Goal: Obtain resource: Obtain resource

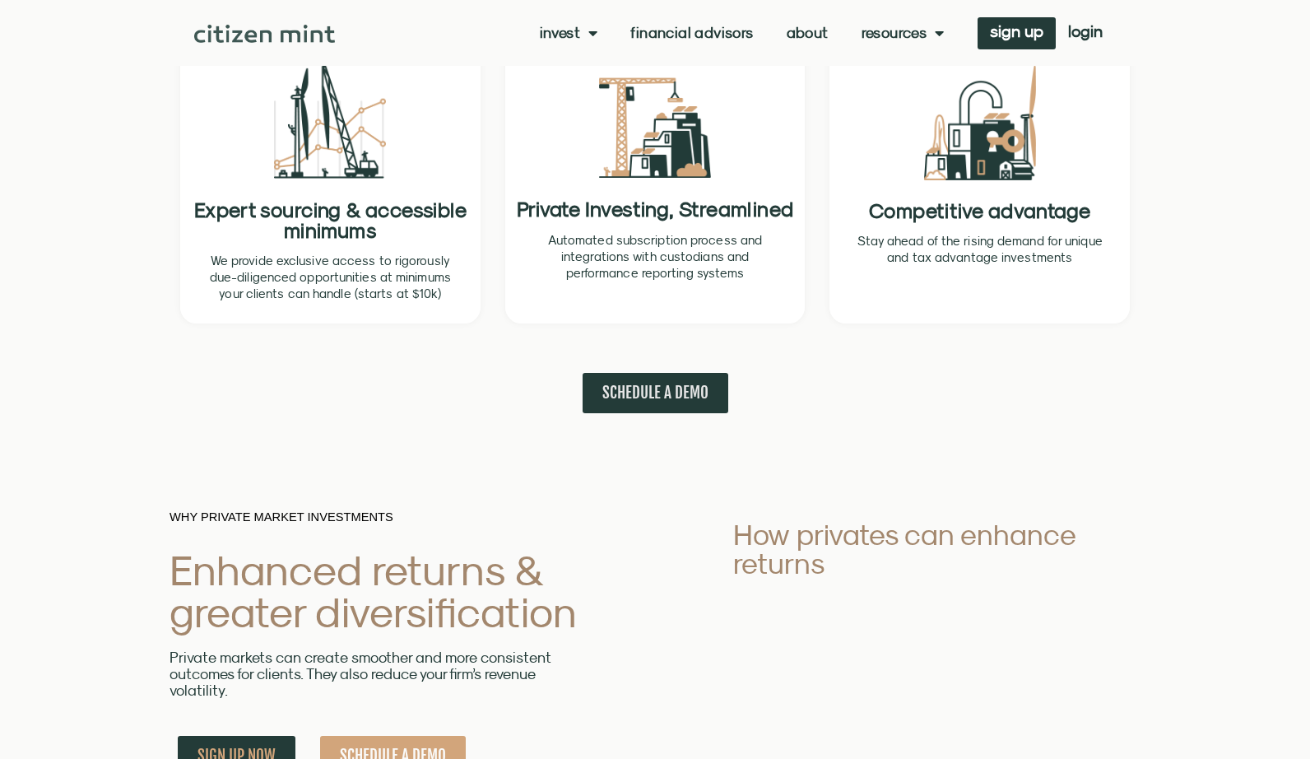
scroll to position [707, 0]
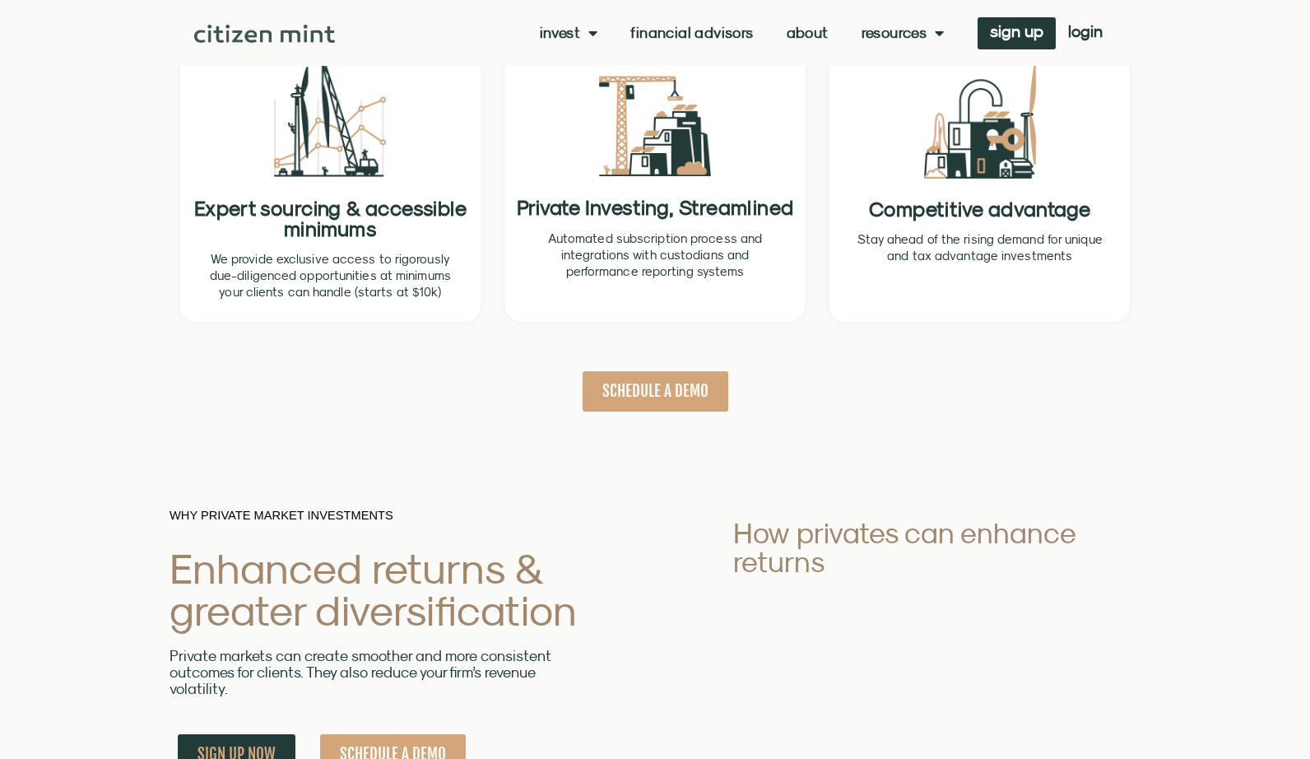
click at [678, 394] on span "SCHEDULE A DEMO" at bounding box center [656, 391] width 106 height 21
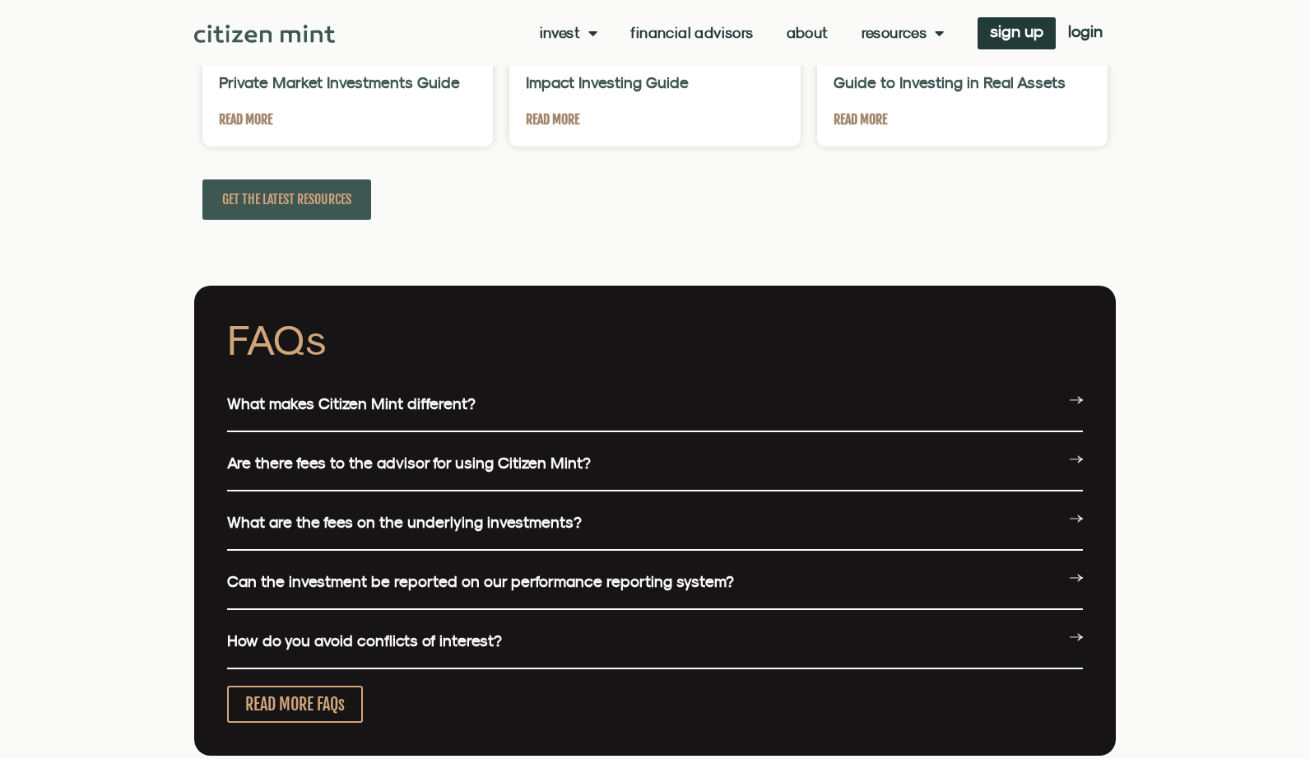
scroll to position [3902, 0]
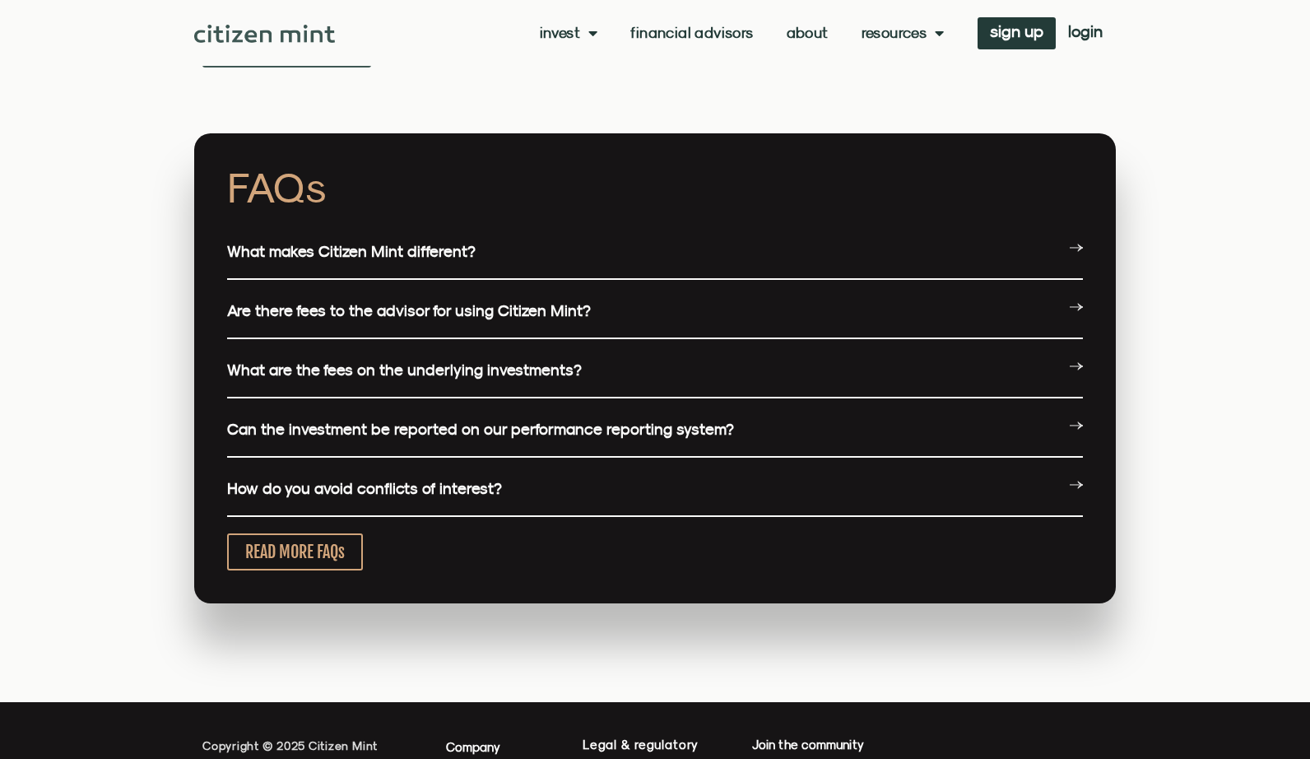
click at [419, 263] on div "What makes Citizen Mint different?" at bounding box center [655, 252] width 856 height 55
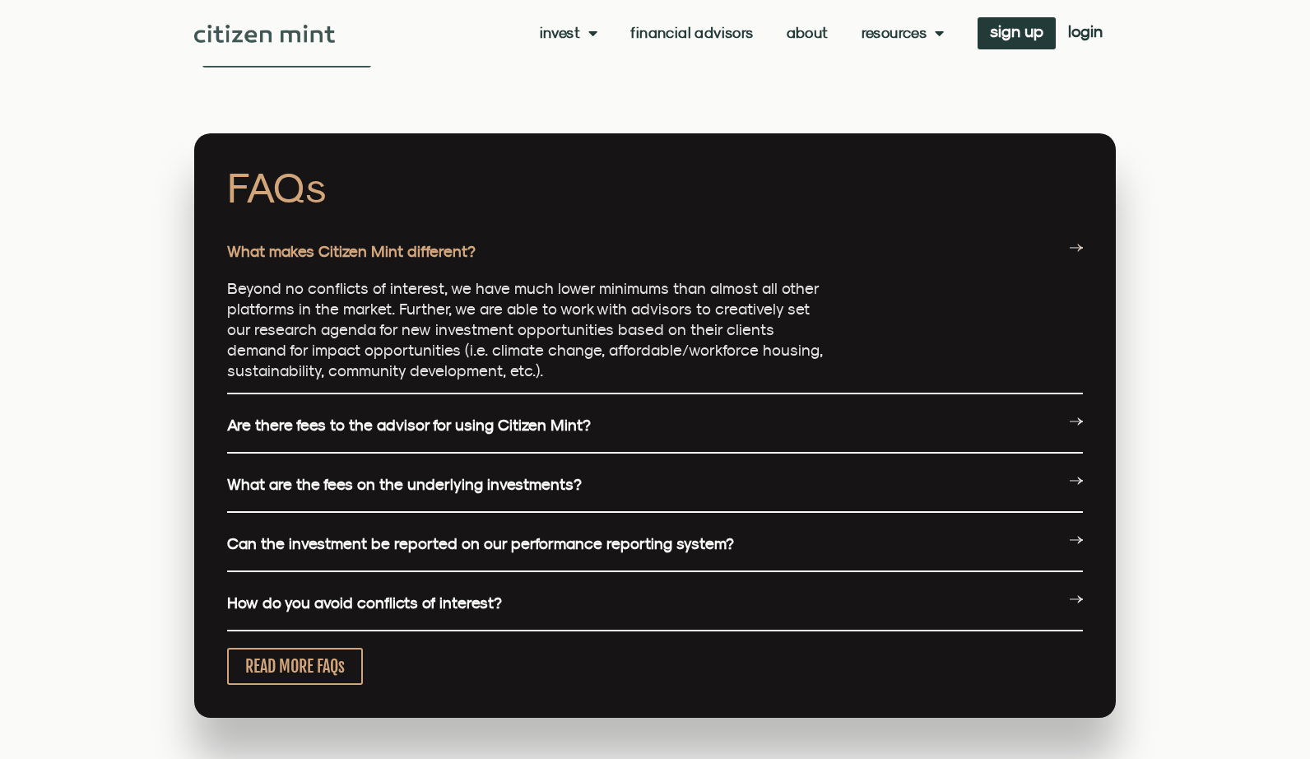
click at [407, 433] on link "Are there fees to the advisor for using Citizen Mint?" at bounding box center [409, 425] width 364 height 18
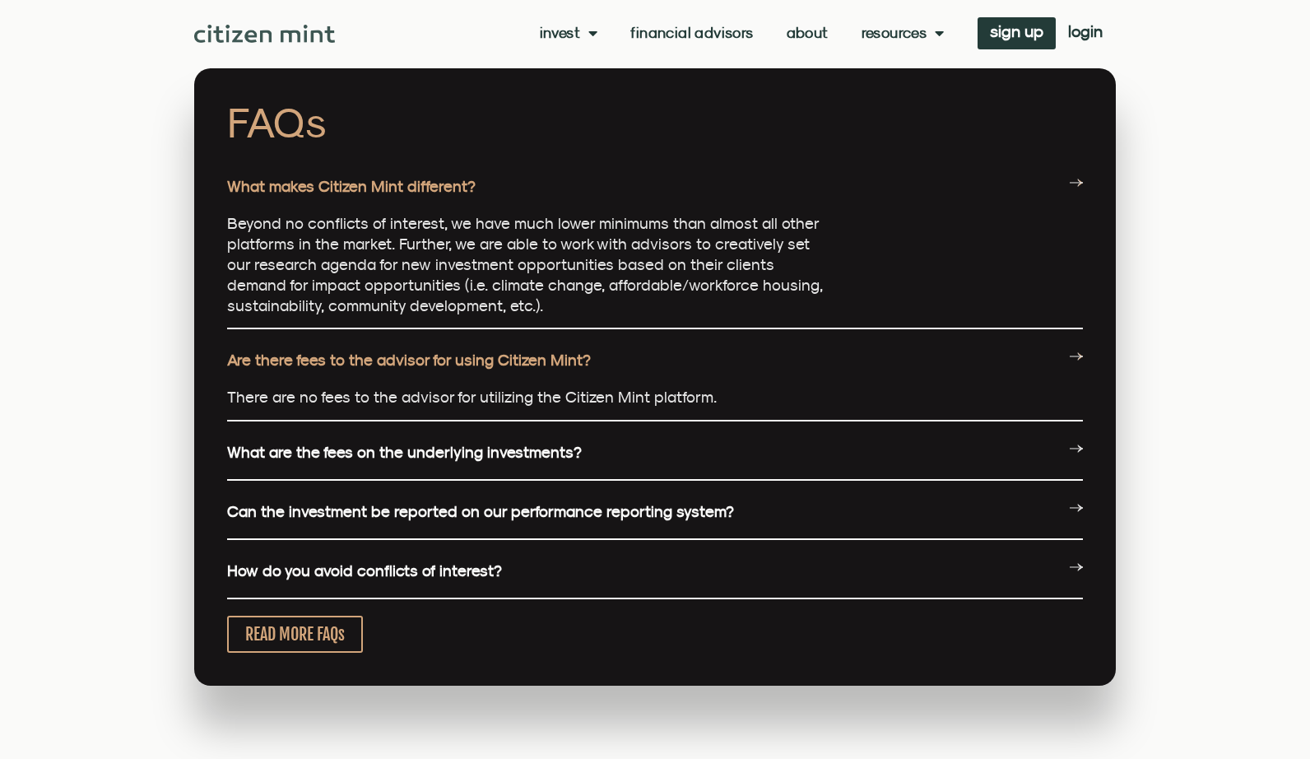
scroll to position [3970, 0]
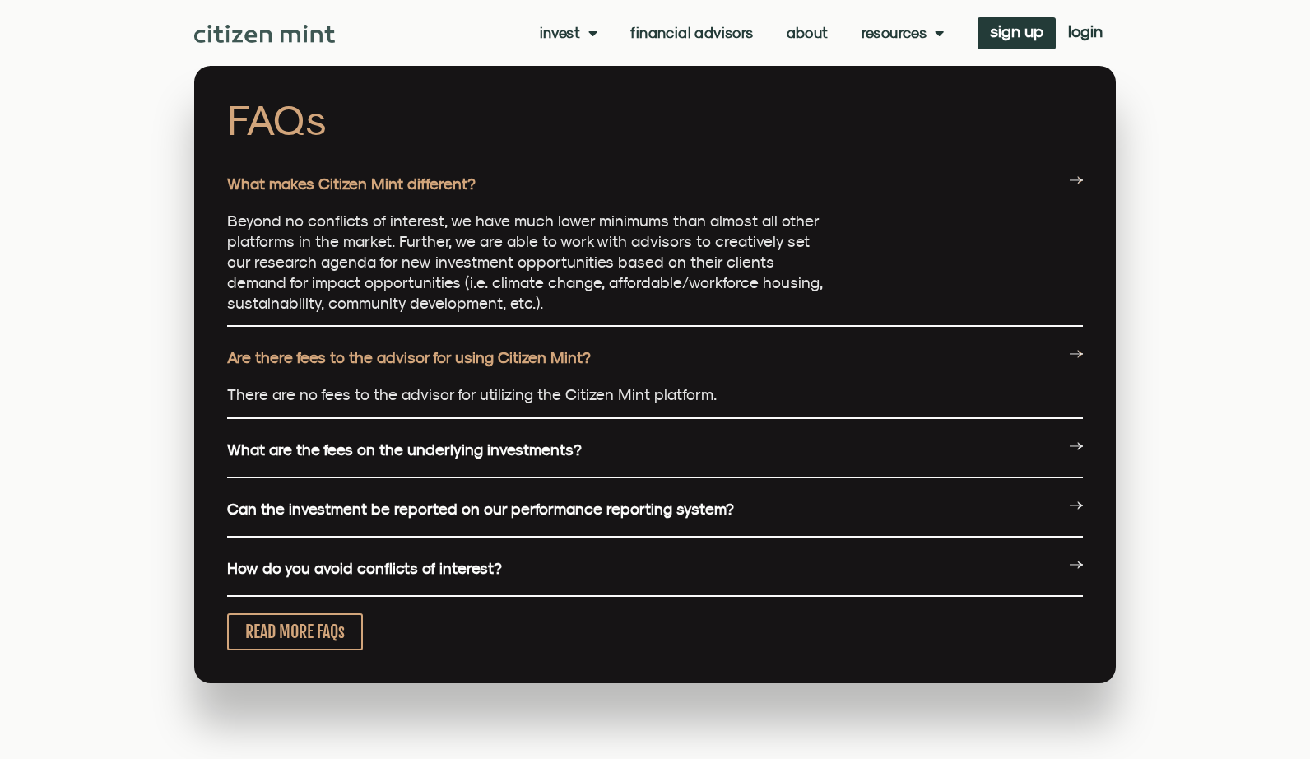
click at [343, 443] on link "What are the fees on the underlying investments?" at bounding box center [404, 449] width 355 height 18
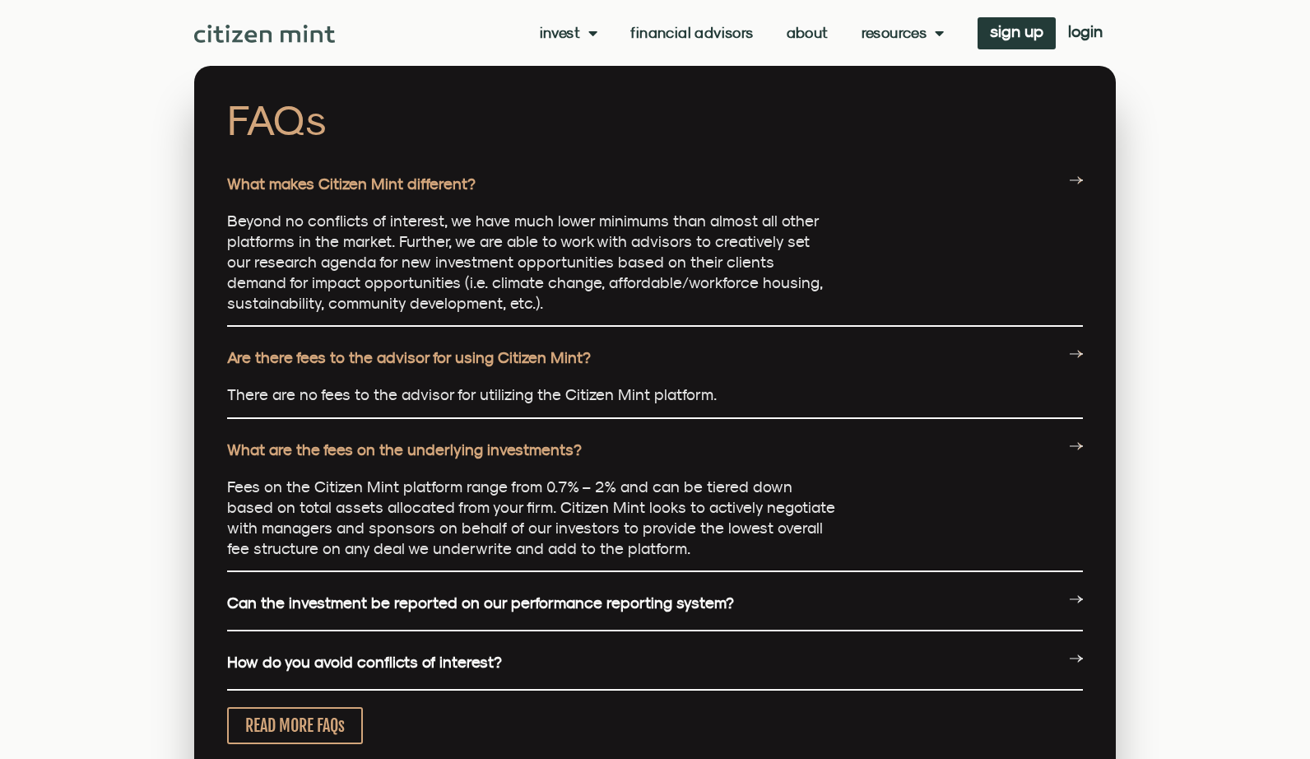
click at [420, 606] on link "Can the investment be reported on our performance reporting system?" at bounding box center [480, 602] width 507 height 18
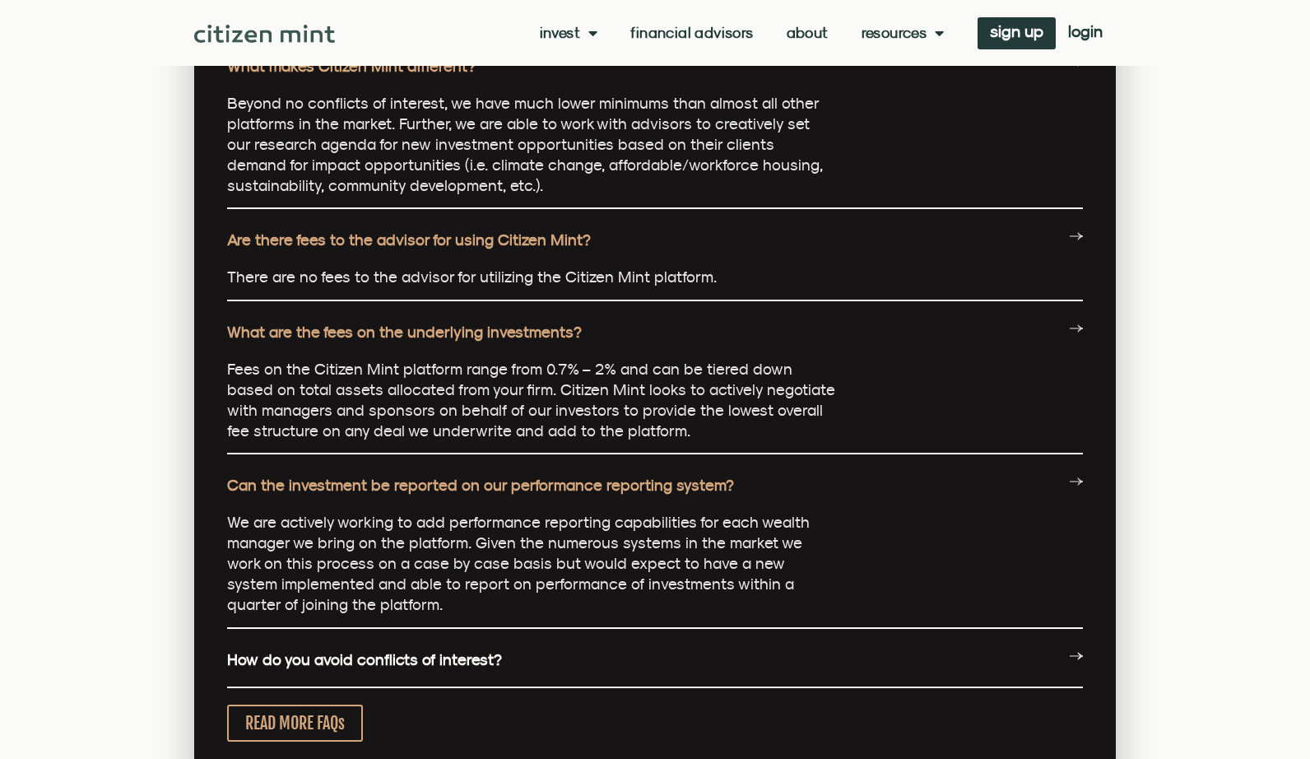
scroll to position [4124, 0]
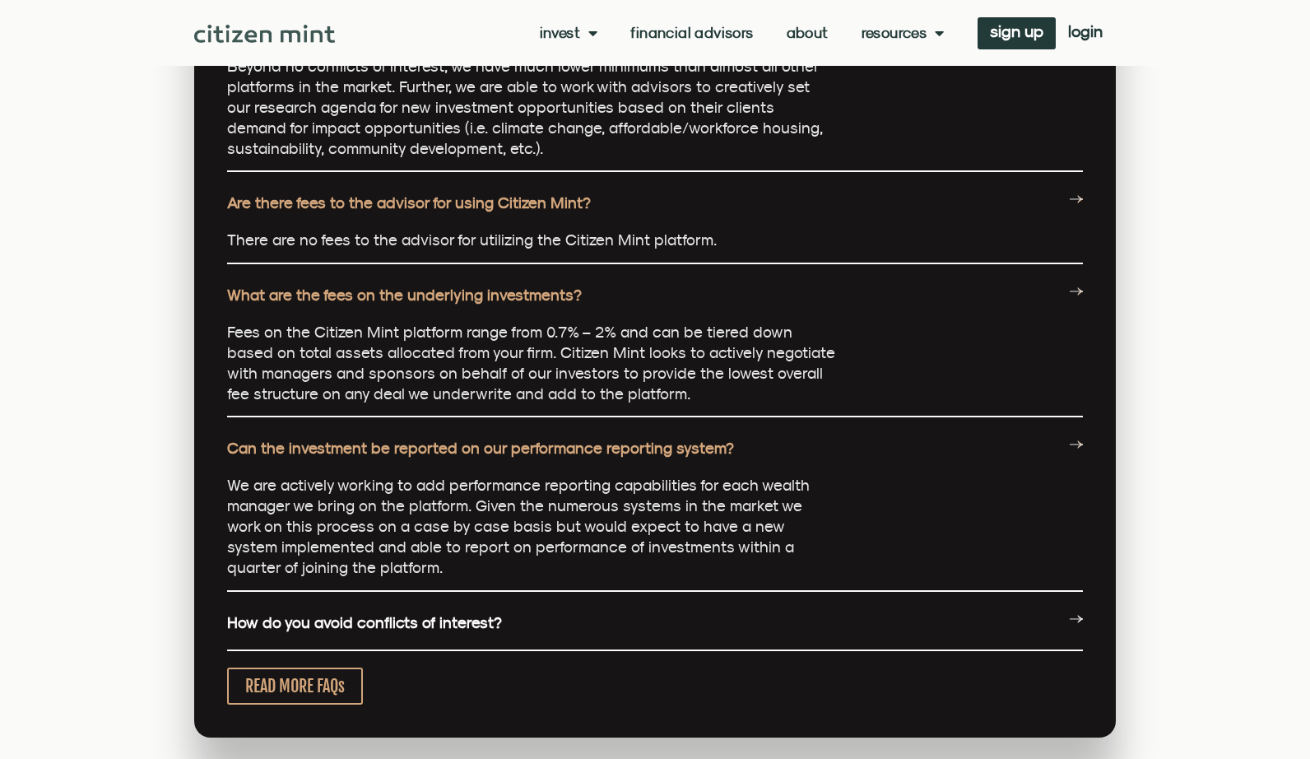
click at [493, 626] on div "How do you avoid conflicts of interest?" at bounding box center [655, 623] width 856 height 55
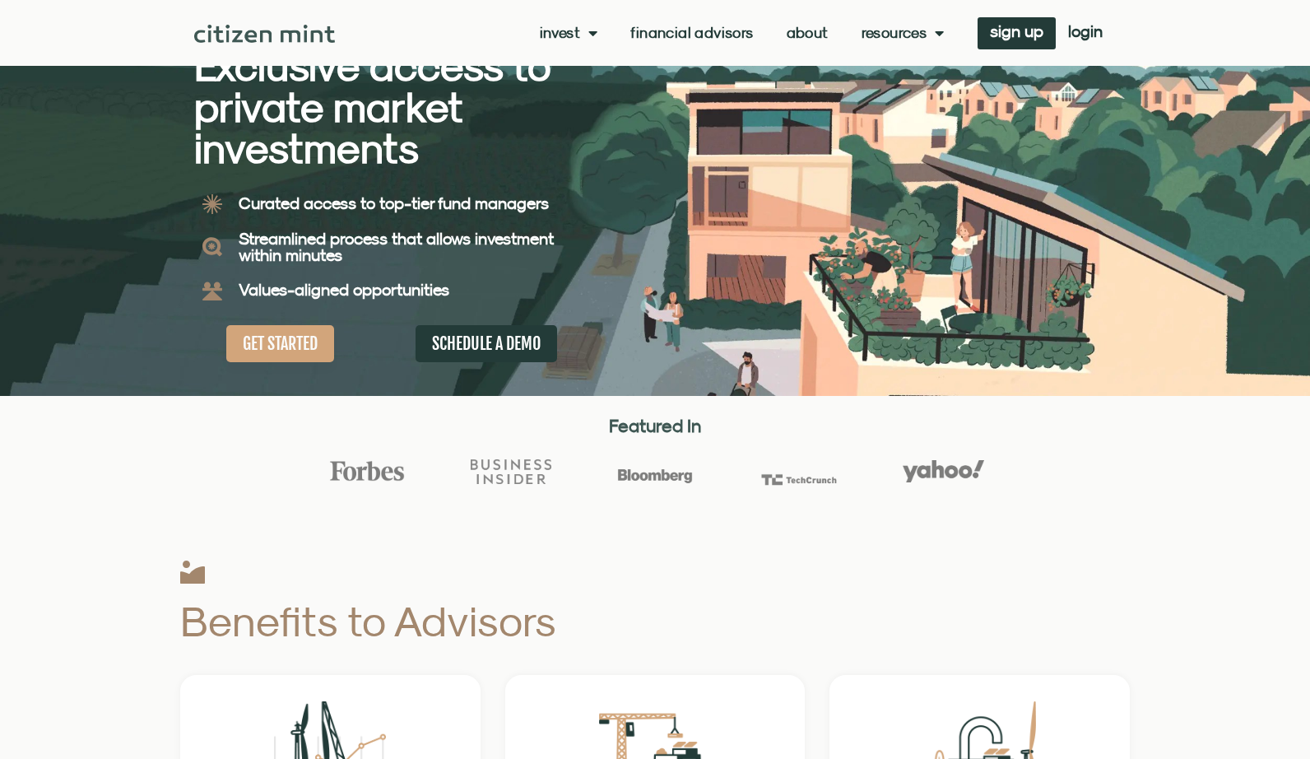
scroll to position [0, 0]
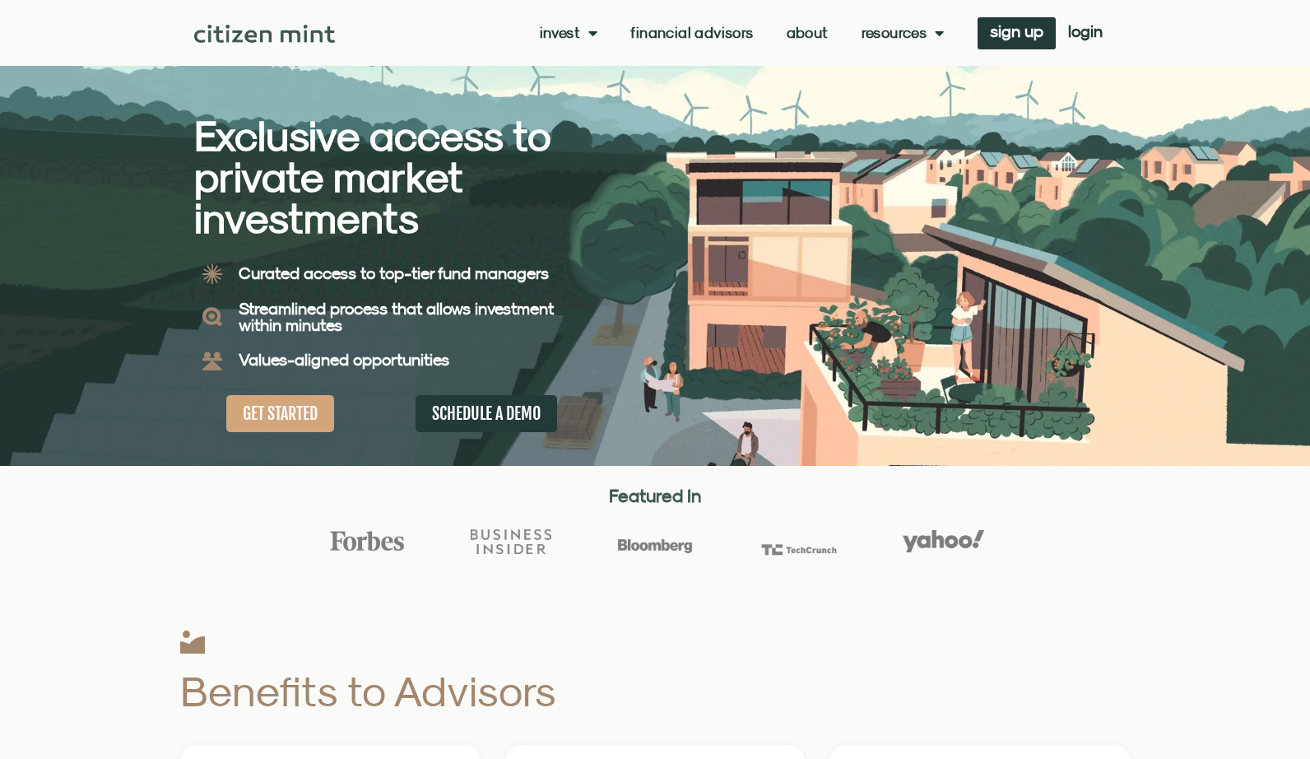
click at [788, 31] on link "About" at bounding box center [808, 33] width 42 height 16
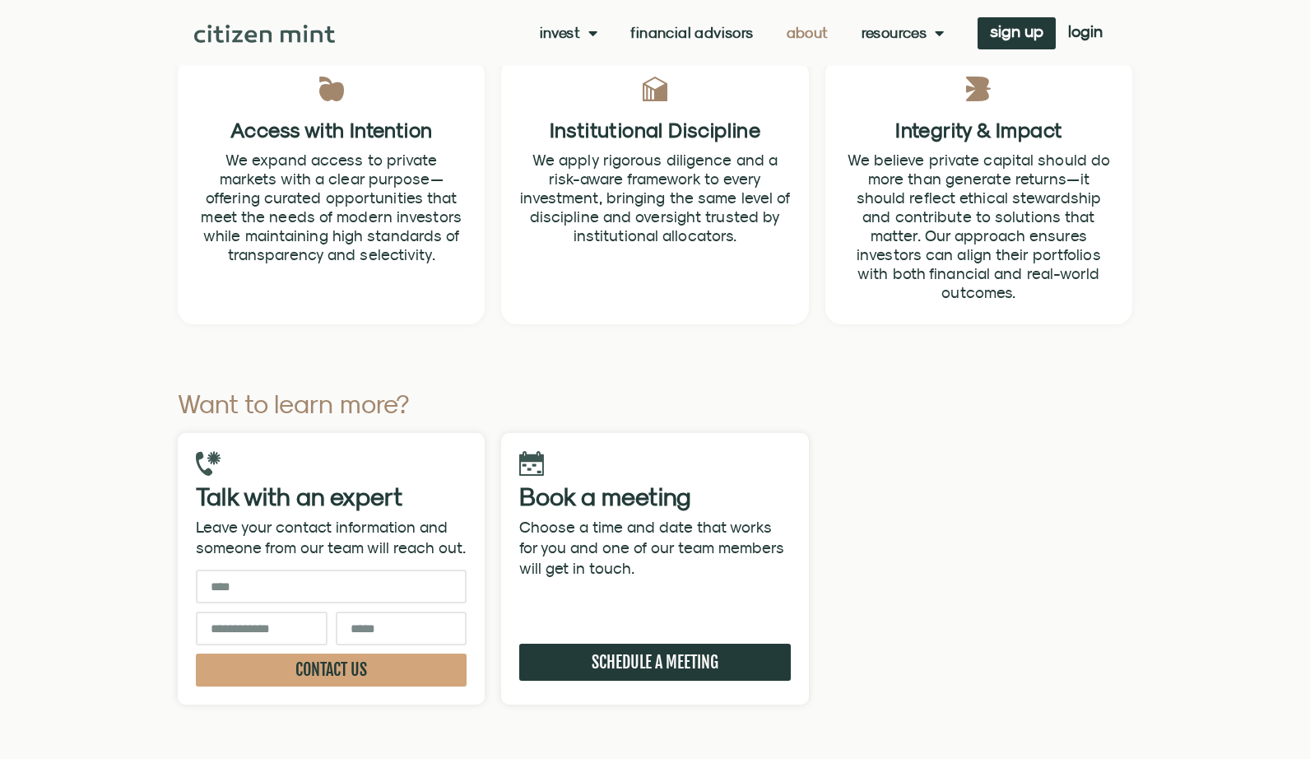
scroll to position [4901, 0]
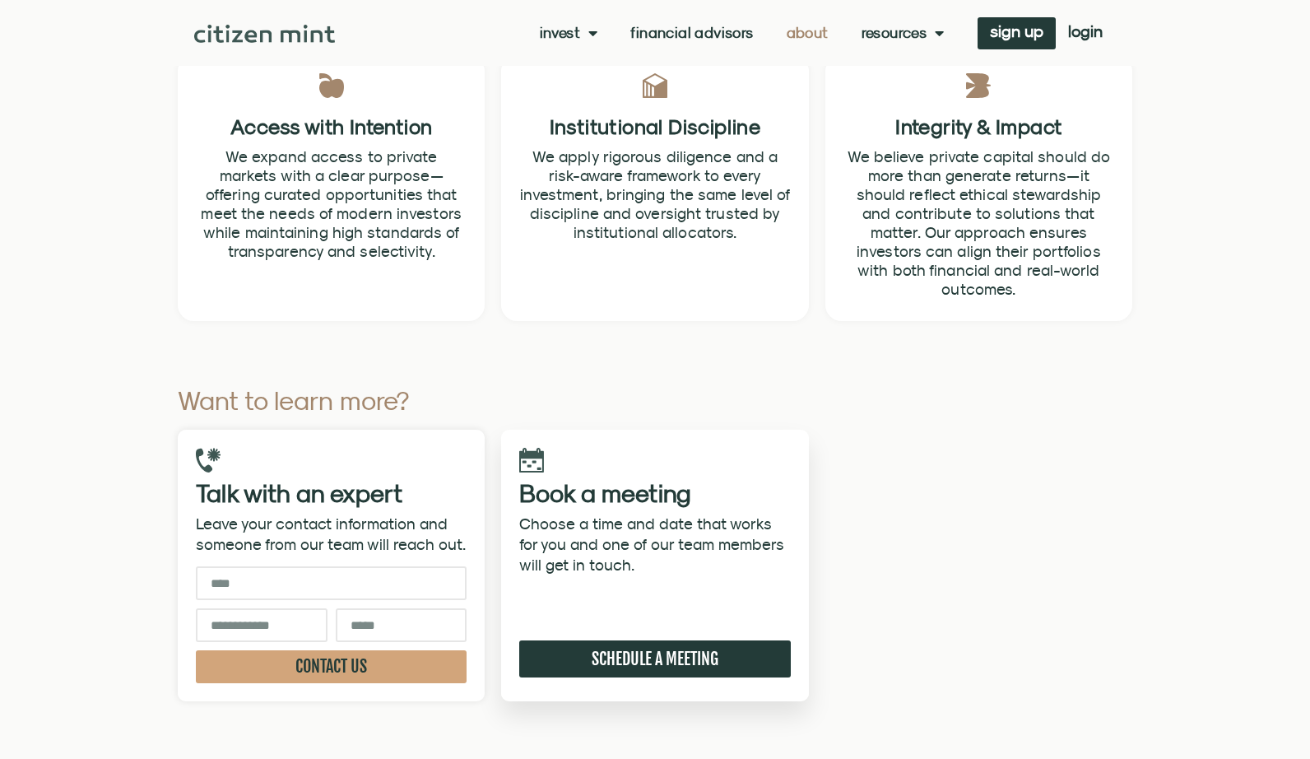
click at [669, 649] on span "SCHEDULE A MEETING" at bounding box center [655, 659] width 127 height 21
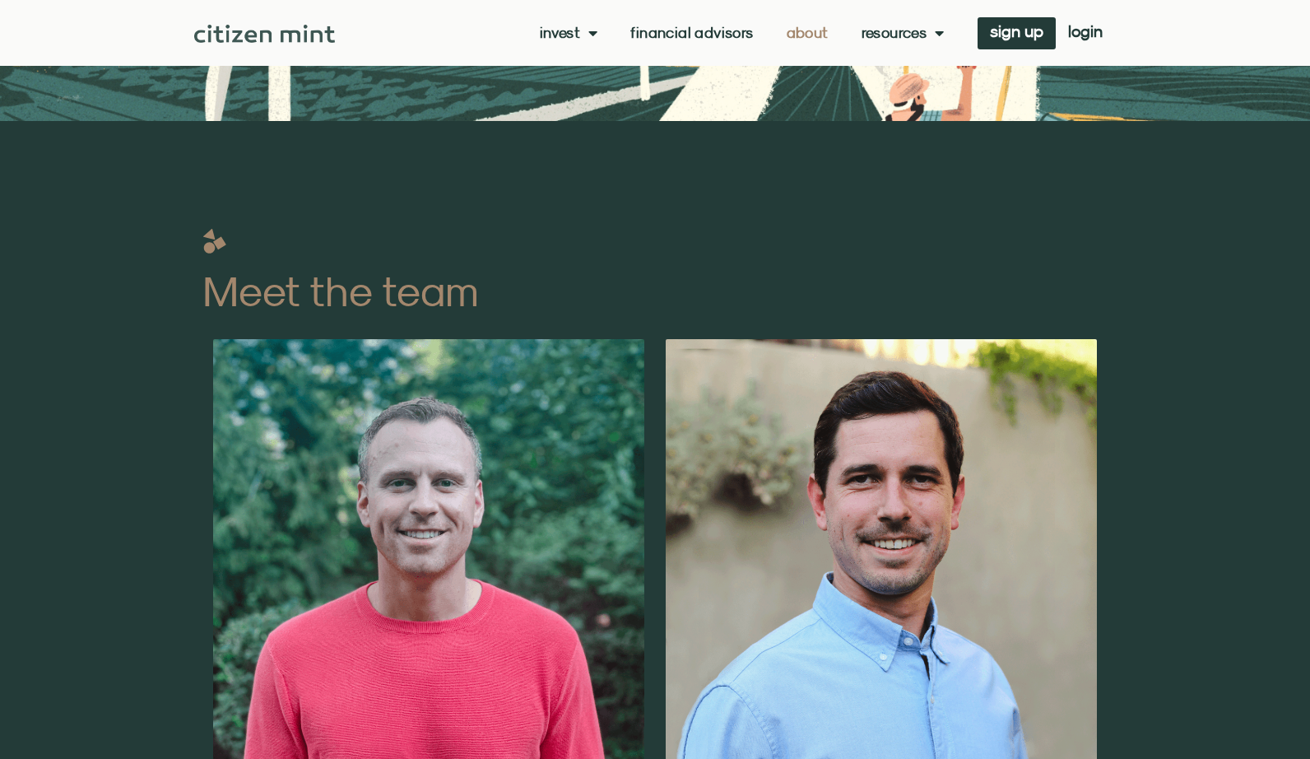
scroll to position [0, 0]
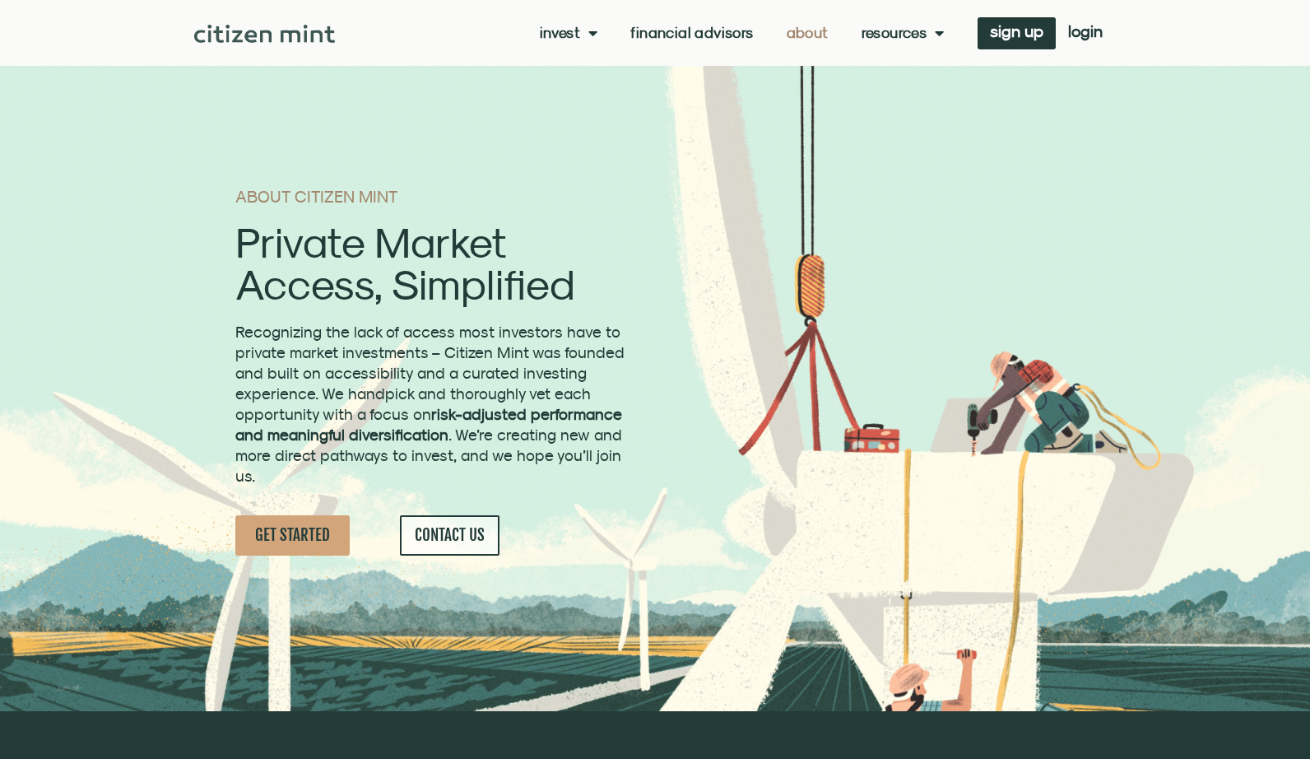
click at [696, 29] on link "Financial Advisors" at bounding box center [691, 33] width 123 height 16
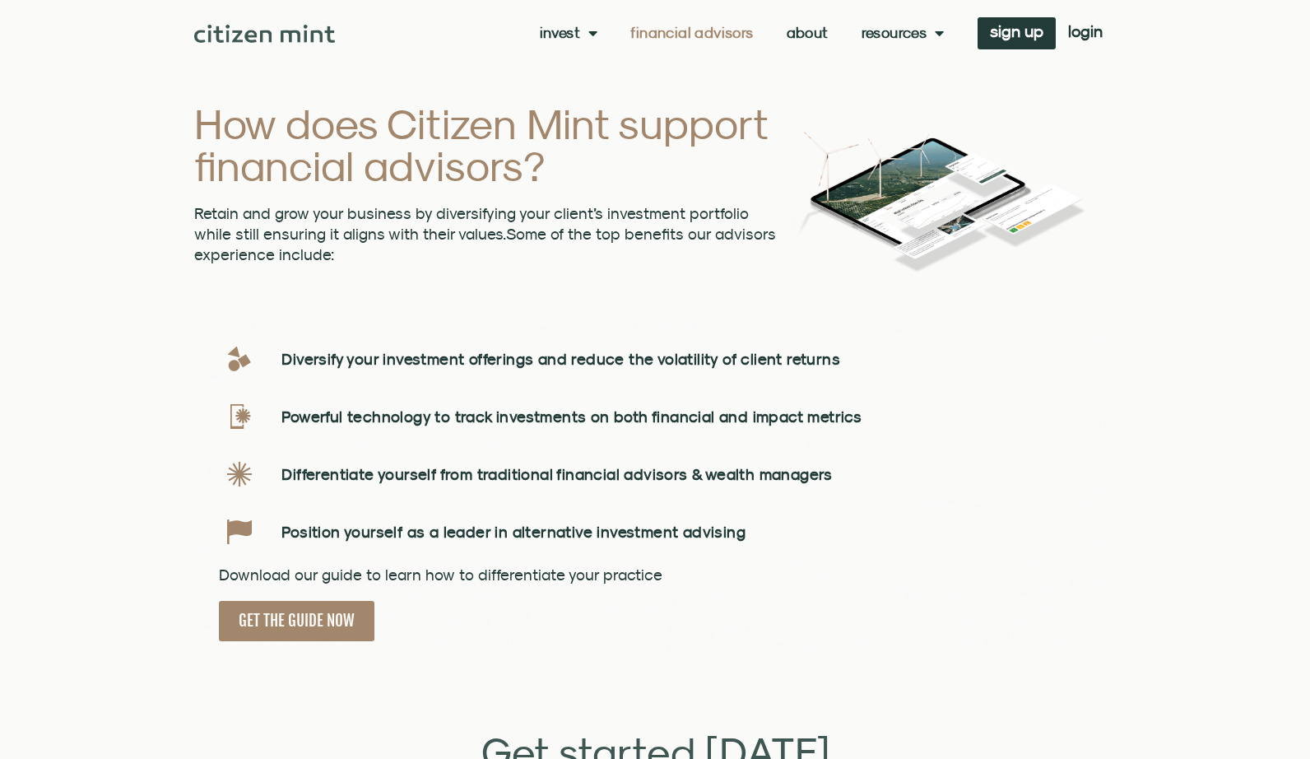
scroll to position [2184, 0]
click at [291, 610] on span "GET THE GUIDE NOW" at bounding box center [297, 620] width 116 height 21
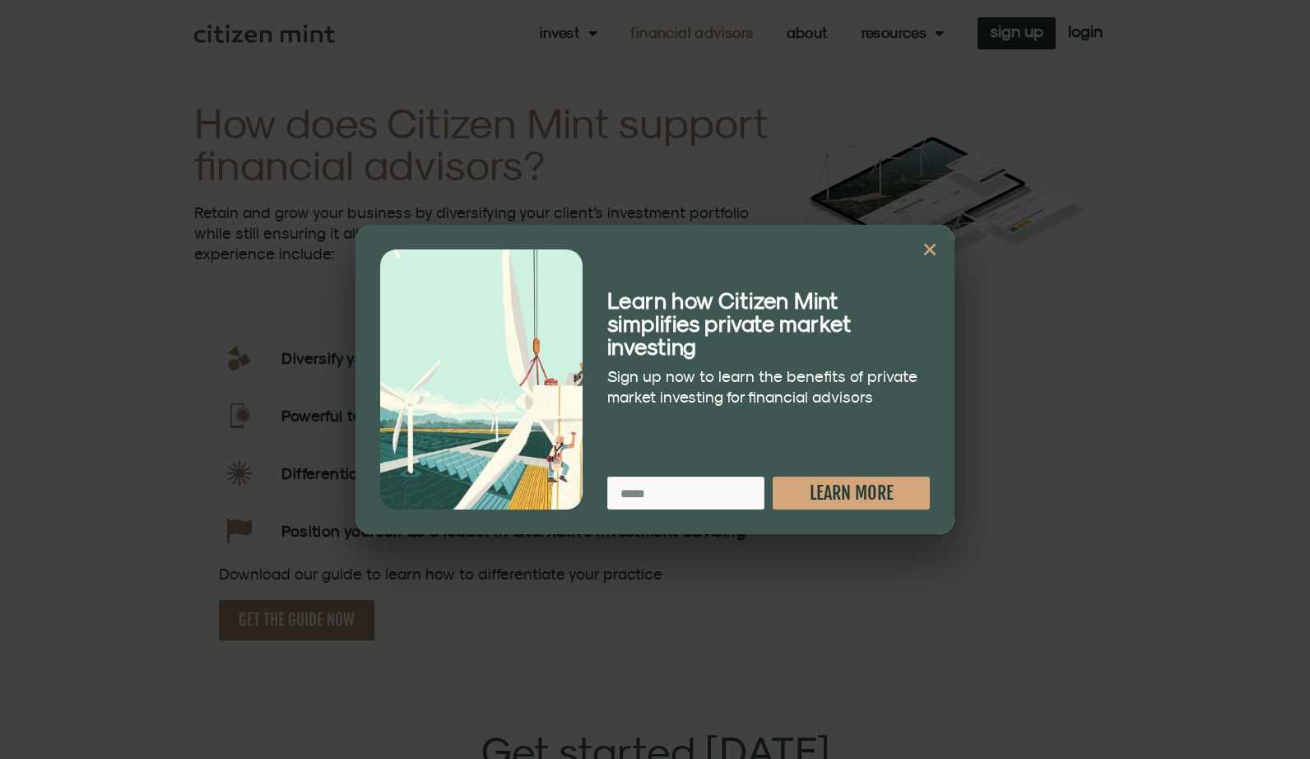
click at [699, 492] on input "Email" at bounding box center [685, 493] width 157 height 33
type input "**********"
click at [855, 491] on span "LEARN MORE" at bounding box center [852, 493] width 84 height 18
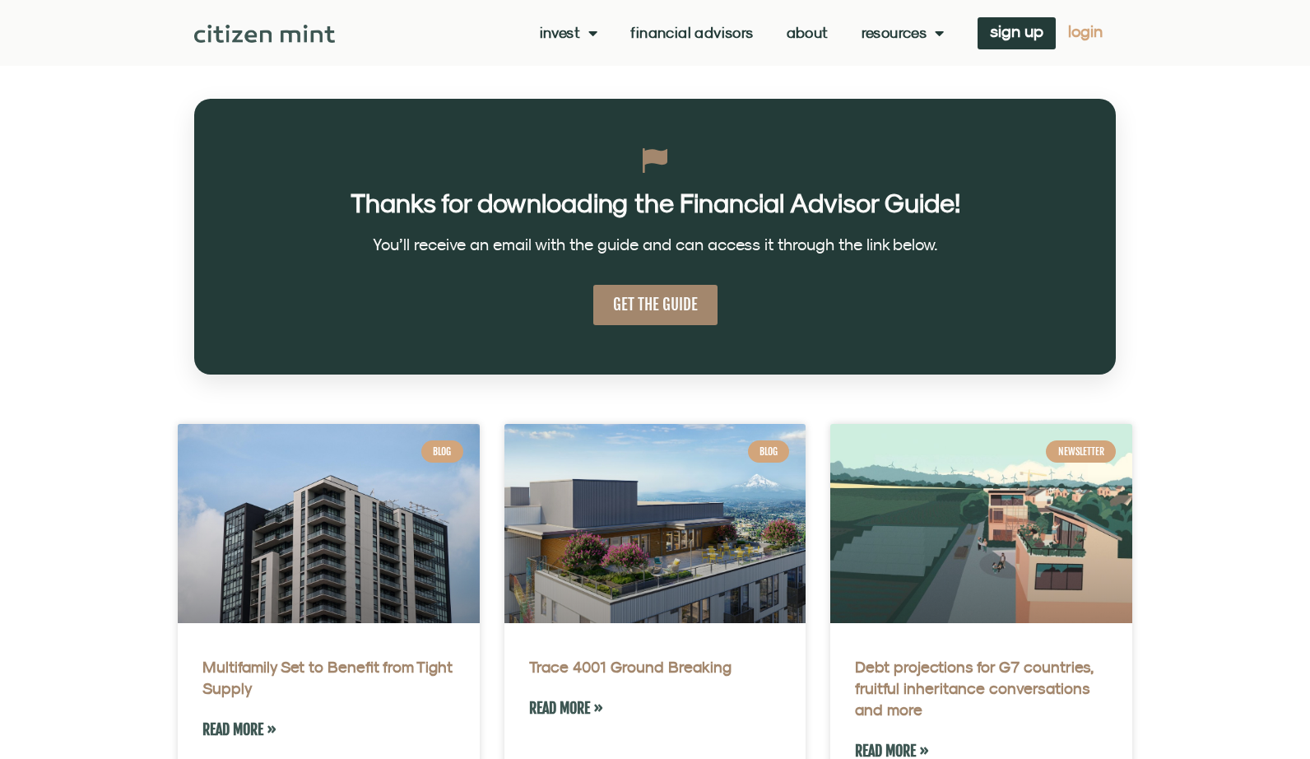
click at [1091, 37] on span "login" at bounding box center [1085, 32] width 35 height 12
